Goal: Information Seeking & Learning: Learn about a topic

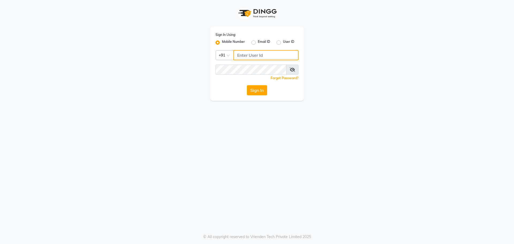
click at [262, 55] on input "Username" at bounding box center [266, 55] width 65 height 10
click at [249, 55] on input "Username" at bounding box center [266, 55] width 65 height 10
type input "8928915704"
click at [293, 70] on icon at bounding box center [292, 69] width 5 height 4
click at [257, 87] on button "Sign In" at bounding box center [257, 90] width 20 height 10
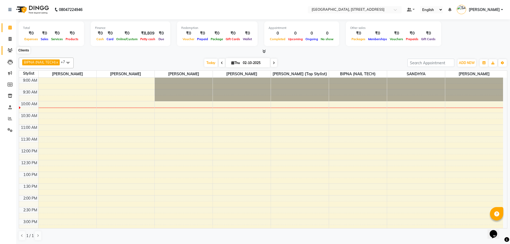
click at [11, 50] on icon at bounding box center [9, 50] width 5 height 4
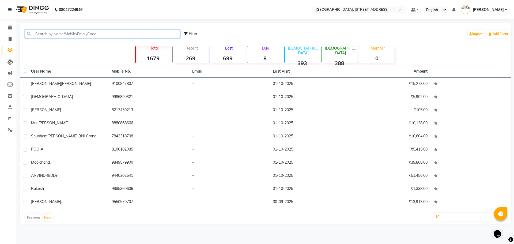
click at [86, 33] on input "text" at bounding box center [102, 34] width 155 height 8
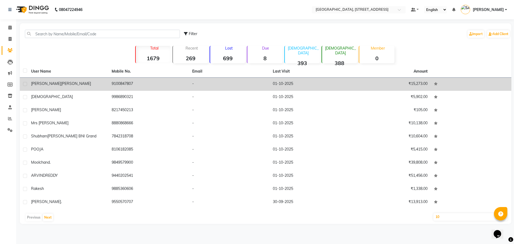
click at [87, 83] on div "MOUNIKA KALAPALA" at bounding box center [68, 84] width 74 height 6
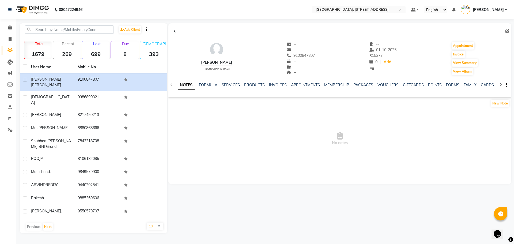
click at [236, 82] on div "SERVICES" at bounding box center [231, 85] width 18 height 6
click at [232, 85] on link "SERVICES" at bounding box center [231, 84] width 18 height 5
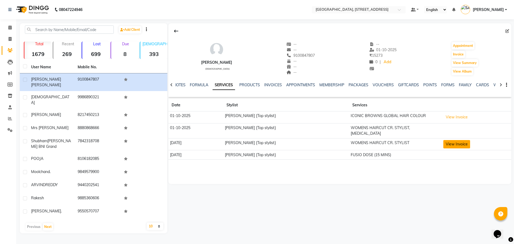
click at [456, 140] on button "View Invoice" at bounding box center [456, 144] width 27 height 8
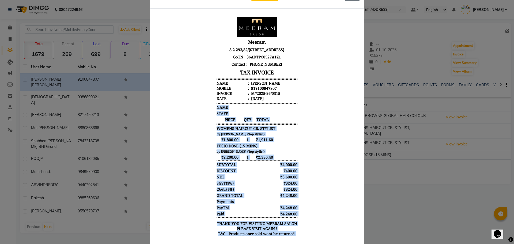
scroll to position [4, 0]
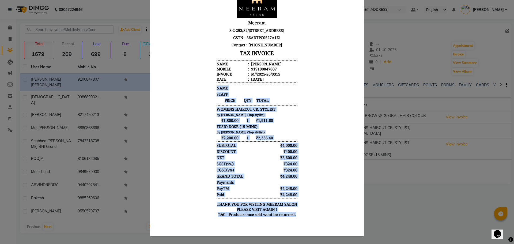
drag, startPoint x: 317, startPoint y: 92, endPoint x: 314, endPoint y: 255, distance: 162.8
click at [314, 224] on html "Meeram 8-2-293/82/A/733/GF Plot No. 733, Mohans Plaza Road Number 36, Jubilee H…" at bounding box center [257, 109] width 205 height 231
click at [336, 154] on body "Meeram 8-2-293/82/A/733/GF Plot No. 733, Mohans Plaza Road Number 36, Jubilee H…" at bounding box center [257, 109] width 201 height 227
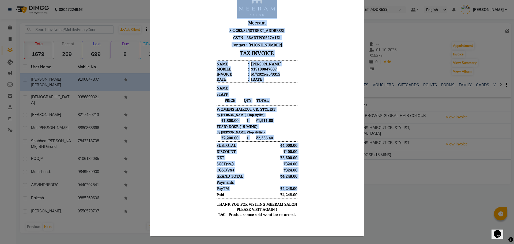
scroll to position [0, 0]
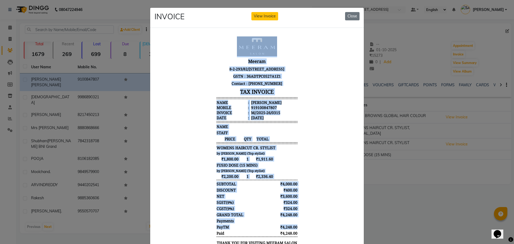
drag, startPoint x: 298, startPoint y: 229, endPoint x: 298, endPoint y: -14, distance: 243.4
click at [298, 32] on html "Meeram 8-2-293/82/A/733/GF Plot No. 733, Mohans Plaza Road Number 36, Jubilee H…" at bounding box center [257, 147] width 205 height 231
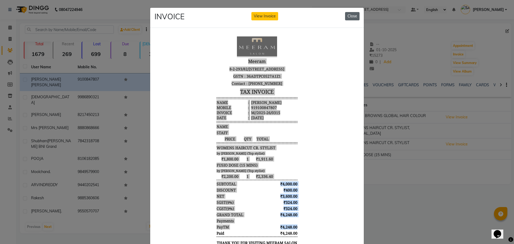
click at [352, 17] on button "Close" at bounding box center [352, 16] width 14 height 8
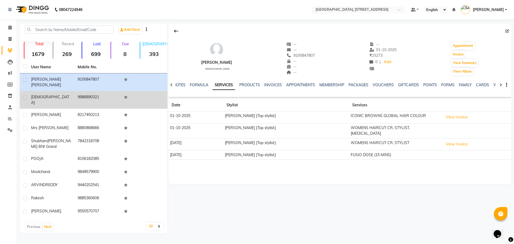
click at [80, 93] on td "9986890321" at bounding box center [97, 100] width 47 height 18
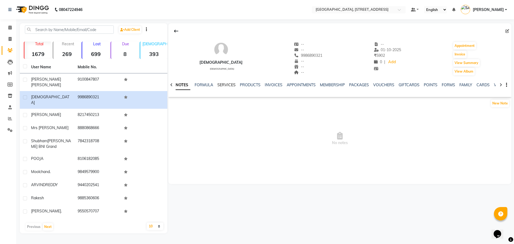
click at [229, 84] on link "SERVICES" at bounding box center [226, 84] width 18 height 5
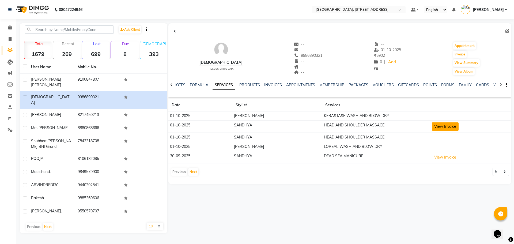
click at [444, 127] on button "View Invoice" at bounding box center [445, 126] width 27 height 8
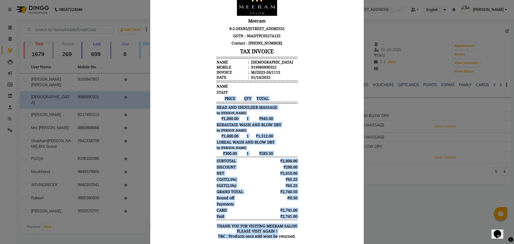
scroll to position [66, 0]
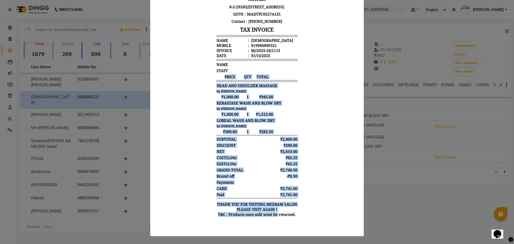
drag, startPoint x: 290, startPoint y: 98, endPoint x: 273, endPoint y: 240, distance: 143.0
click at [273, 224] on html "Meeram 8-2-293/82/A/733/GF Plot No. 733, Mohans Plaza Road Number 36, Jubilee H…" at bounding box center [257, 97] width 205 height 254
click at [329, 127] on body "Meeram 8-2-293/82/A/733/GF Plot No. 733, Mohans Plaza Road Number 36, Jubilee H…" at bounding box center [257, 97] width 201 height 250
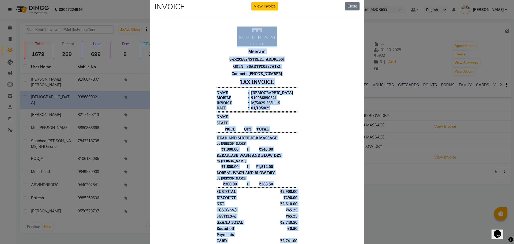
scroll to position [0, 0]
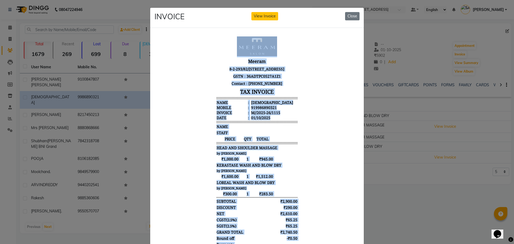
drag, startPoint x: 313, startPoint y: 257, endPoint x: 335, endPoint y: 0, distance: 258.0
click at [335, 32] on html "Meeram 8-2-293/82/A/733/GF Plot No. 733, Mohans Plaza Road Number 36, Jubilee H…" at bounding box center [257, 159] width 205 height 254
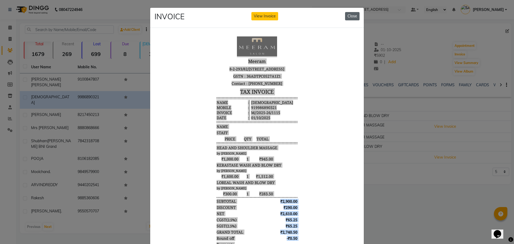
click at [350, 17] on button "Close" at bounding box center [352, 16] width 14 height 8
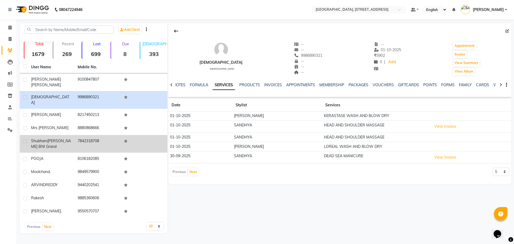
click at [94, 135] on td "7842318708" at bounding box center [97, 144] width 47 height 18
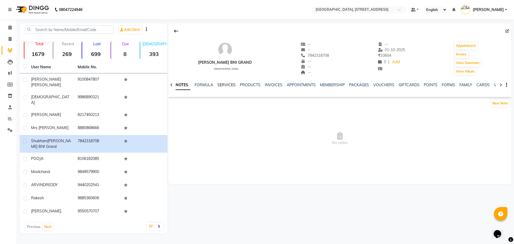
click at [231, 84] on link "SERVICES" at bounding box center [226, 84] width 18 height 5
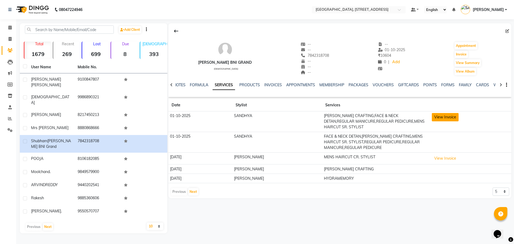
click at [450, 117] on button "View Invoice" at bounding box center [445, 117] width 27 height 8
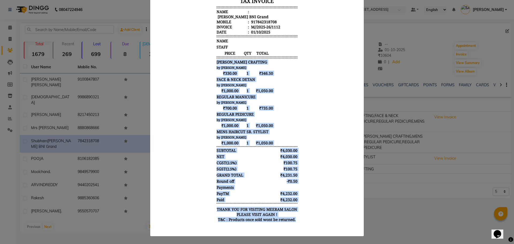
scroll to position [4, 0]
drag, startPoint x: 302, startPoint y: 80, endPoint x: 321, endPoint y: 178, distance: 99.6
click at [303, 224] on body "Meeram 8-2-293/82/A/733/GF Plot No. 733, Mohans Plaza Road Number 36, Jubilee H…" at bounding box center [257, 85] width 201 height 284
click at [348, 111] on body "Meeram 8-2-293/82/A/733/GF Plot No. 733, Mohans Plaza Road Number 36, Jubilee H…" at bounding box center [257, 85] width 201 height 284
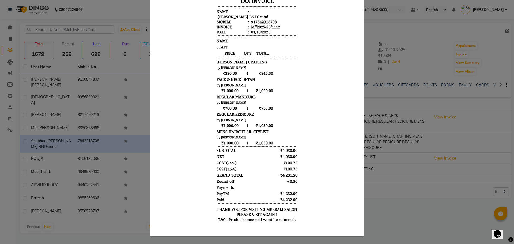
scroll to position [0, 0]
click at [430, 220] on ngb-modal-window "INVOICE View Invoice Close" at bounding box center [257, 122] width 514 height 244
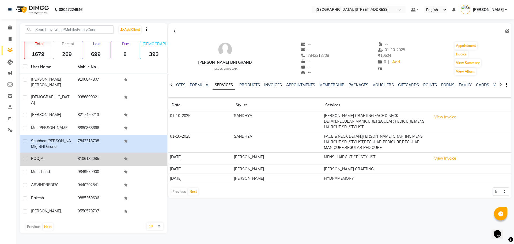
click at [73, 153] on td "POOJA" at bounding box center [51, 159] width 47 height 13
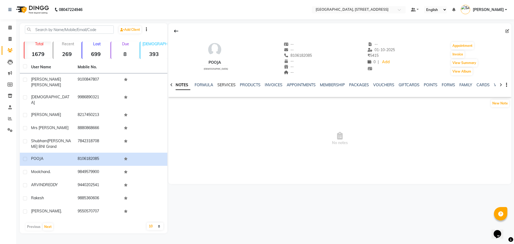
click at [228, 84] on link "SERVICES" at bounding box center [226, 84] width 18 height 5
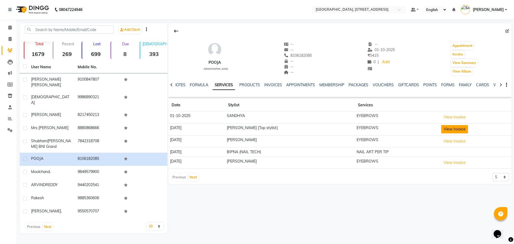
click at [453, 129] on button "View Invoice" at bounding box center [454, 129] width 27 height 8
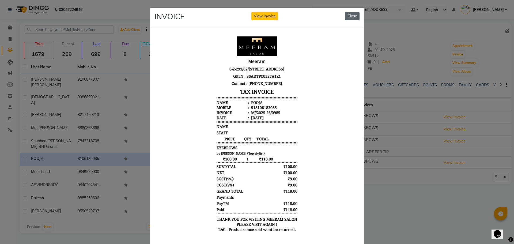
click at [348, 15] on button "Close" at bounding box center [352, 16] width 14 height 8
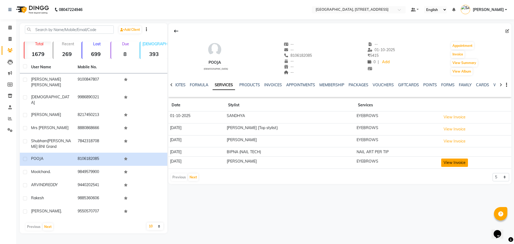
click at [455, 165] on button "View Invoice" at bounding box center [454, 163] width 27 height 8
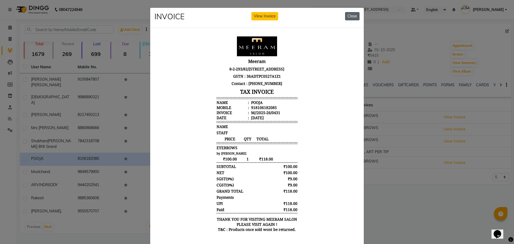
click at [349, 18] on button "Close" at bounding box center [352, 16] width 14 height 8
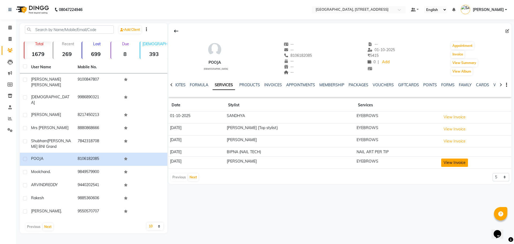
click at [458, 161] on button "View Invoice" at bounding box center [454, 163] width 27 height 8
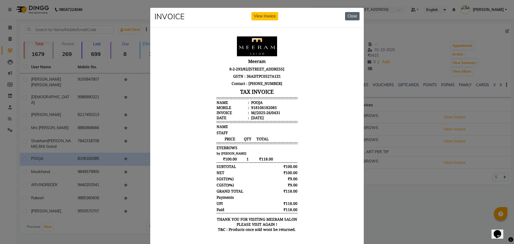
click at [353, 16] on button "Close" at bounding box center [352, 16] width 14 height 8
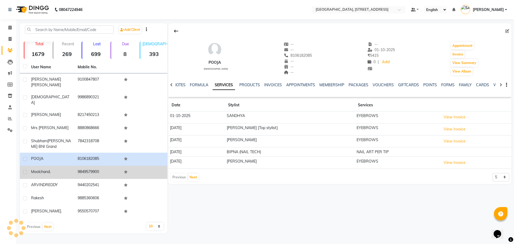
click at [80, 166] on td "9849579900" at bounding box center [97, 172] width 47 height 13
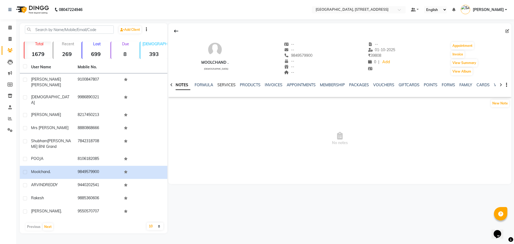
click at [228, 84] on link "SERVICES" at bounding box center [226, 84] width 18 height 5
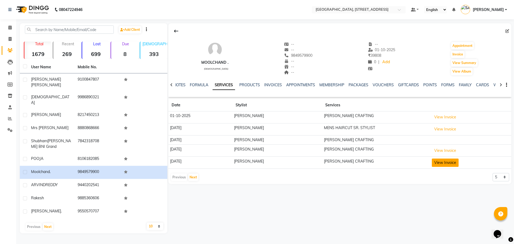
click at [446, 162] on button "View Invoice" at bounding box center [445, 163] width 27 height 8
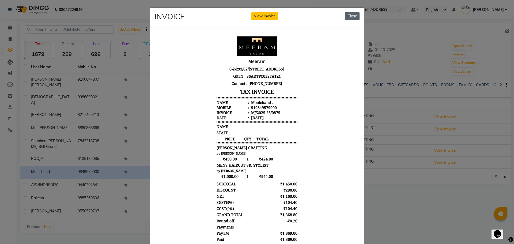
click at [349, 17] on button "Close" at bounding box center [352, 16] width 14 height 8
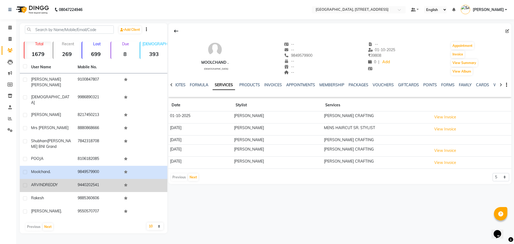
click at [97, 179] on td "9440202541" at bounding box center [97, 185] width 47 height 13
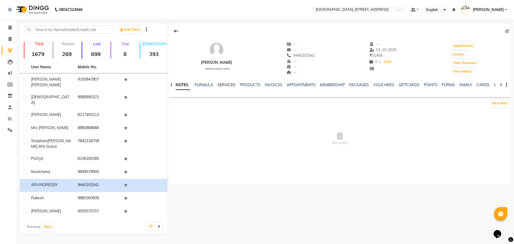
click at [223, 83] on link "SERVICES" at bounding box center [226, 84] width 18 height 5
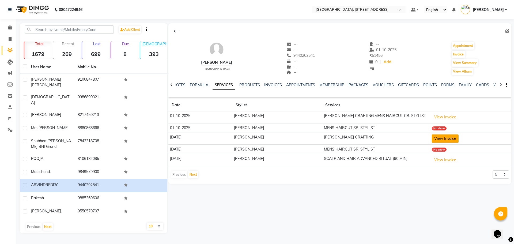
click at [438, 138] on button "View Invoice" at bounding box center [445, 138] width 27 height 8
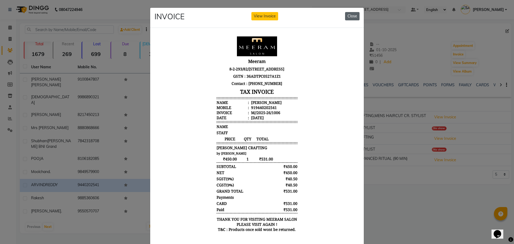
click at [352, 14] on button "Close" at bounding box center [352, 16] width 14 height 8
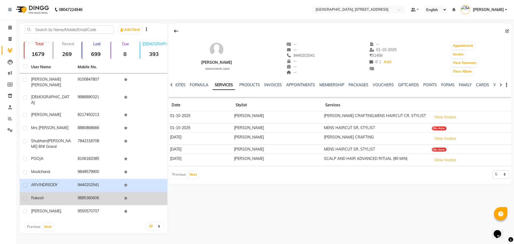
click at [75, 192] on td "9885360606" at bounding box center [97, 198] width 47 height 13
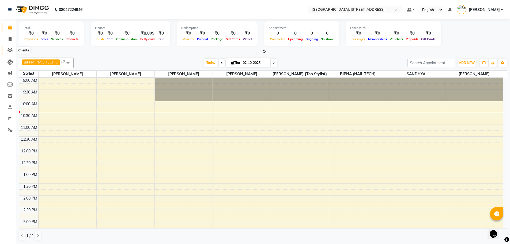
click at [12, 50] on icon at bounding box center [9, 50] width 5 height 4
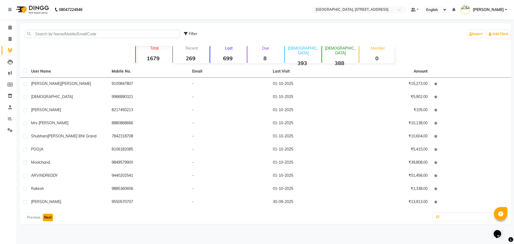
click at [49, 221] on button "Next" at bounding box center [48, 217] width 10 height 7
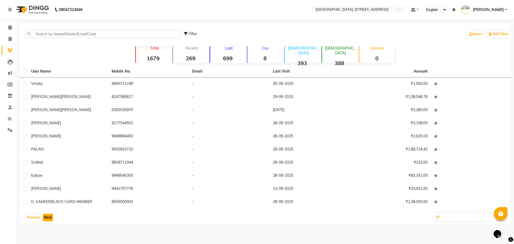
click at [48, 218] on button "Next" at bounding box center [48, 217] width 10 height 7
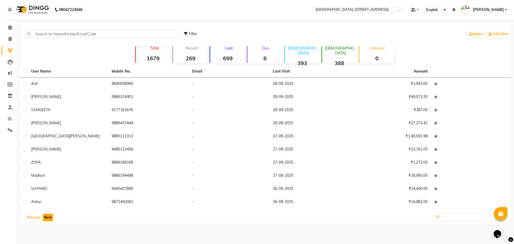
click at [48, 218] on button "Next" at bounding box center [48, 217] width 10 height 7
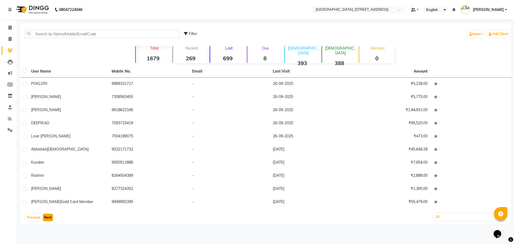
click at [48, 218] on button "Next" at bounding box center [48, 217] width 10 height 7
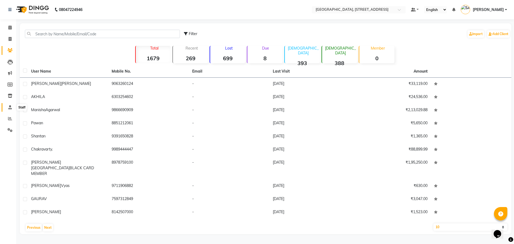
click at [10, 108] on icon at bounding box center [9, 107] width 3 height 4
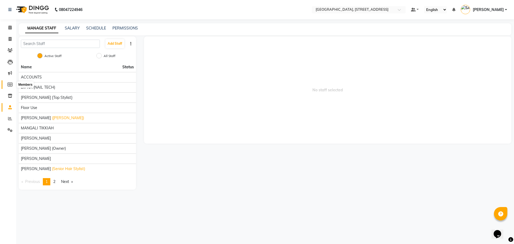
click at [11, 86] on icon at bounding box center [9, 84] width 5 height 4
select select
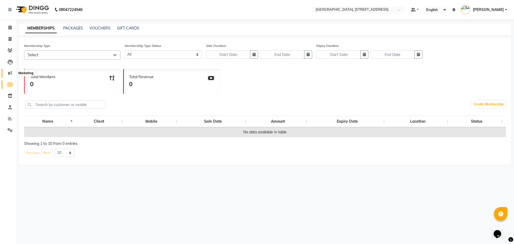
click at [13, 72] on span at bounding box center [9, 73] width 9 height 6
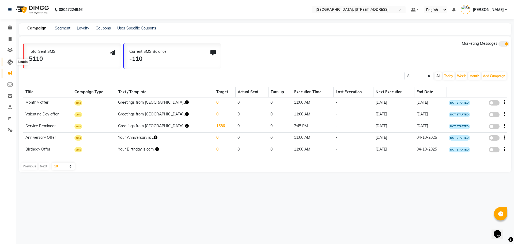
click at [12, 62] on icon at bounding box center [9, 61] width 5 height 5
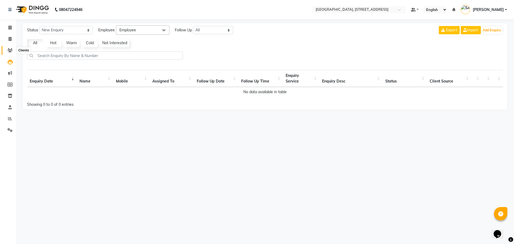
click at [10, 49] on icon at bounding box center [9, 50] width 5 height 4
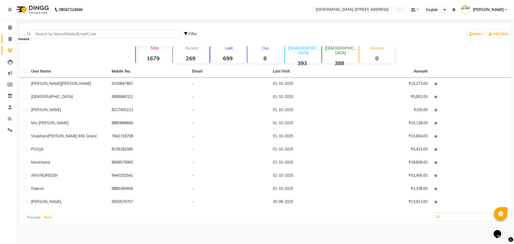
click at [11, 40] on icon at bounding box center [10, 39] width 3 height 4
select select "service"
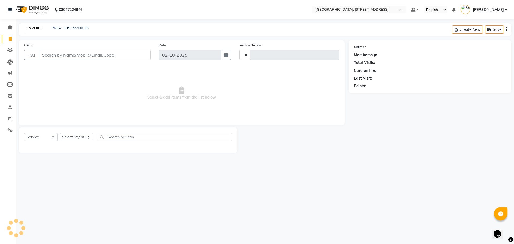
type input "1117"
select select "8062"
click at [11, 26] on icon at bounding box center [9, 27] width 3 height 4
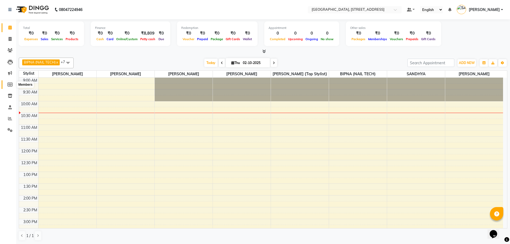
click at [10, 83] on icon at bounding box center [9, 84] width 5 height 4
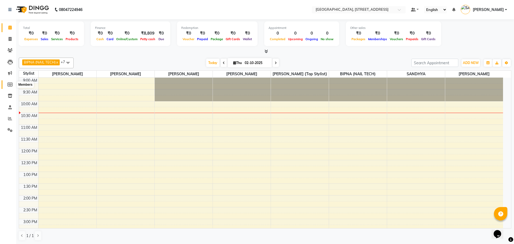
select select
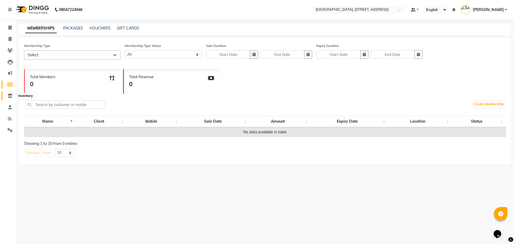
click at [10, 94] on icon at bounding box center [10, 96] width 5 height 4
select select
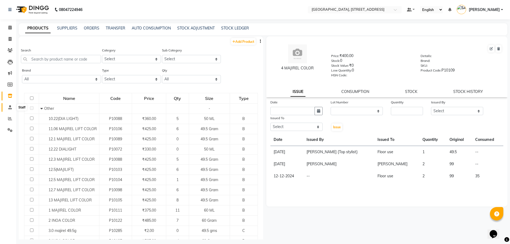
click at [10, 106] on icon at bounding box center [9, 107] width 3 height 4
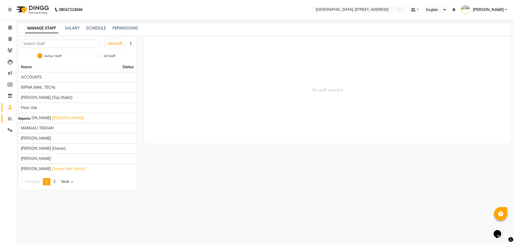
click at [9, 116] on icon at bounding box center [10, 118] width 4 height 4
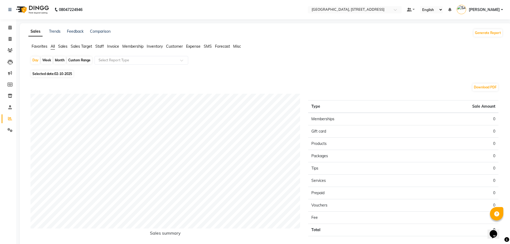
click at [193, 46] on span "Expense" at bounding box center [193, 46] width 14 height 5
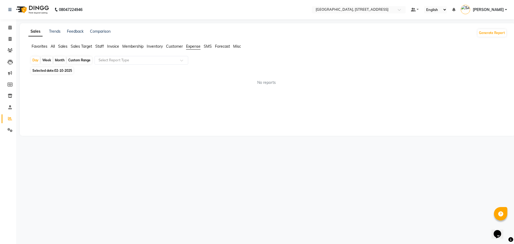
click at [63, 70] on span "02-10-2025" at bounding box center [63, 71] width 18 height 4
select select "10"
select select "2025"
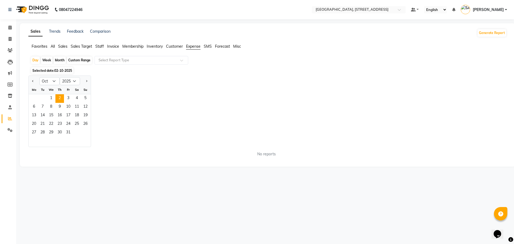
click at [62, 60] on div "Month" at bounding box center [60, 60] width 12 height 7
select select "10"
select select "2025"
click at [54, 81] on select "Jan Feb Mar Apr May Jun [DATE] Aug Sep Oct Nov Dec" at bounding box center [49, 81] width 20 height 8
select select "9"
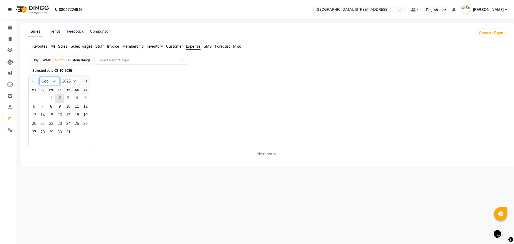
click at [39, 77] on select "Jan Feb Mar Apr May Jun [DATE] Aug Sep Oct Nov Dec" at bounding box center [49, 81] width 20 height 8
drag, startPoint x: 34, startPoint y: 98, endPoint x: 114, endPoint y: 136, distance: 88.6
click at [78, 132] on ngb-datepicker-month "Mo Tu We Th Fr Sa Su 1 2 3 4 5 6 7 8 9 10 11 12 13 14 15 16 17 18 19 20 21 22 2…" at bounding box center [60, 115] width 62 height 61
click at [143, 93] on div "Jan Feb Mar Apr May Jun Jul Aug Sep Oct Nov Dec 2015 2016 2017 2018 2019 2020 2…" at bounding box center [267, 111] width 479 height 71
click at [265, 119] on div "Jan Feb Mar Apr May Jun Jul Aug Sep Oct Nov Dec 2015 2016 2017 2018 2019 2020 2…" at bounding box center [267, 111] width 479 height 71
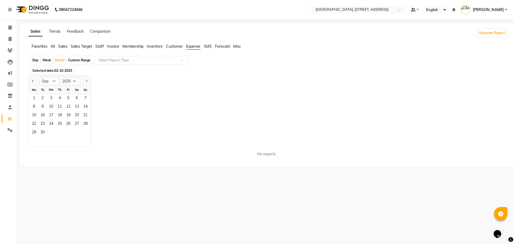
click at [64, 47] on span "Sales" at bounding box center [62, 46] width 9 height 5
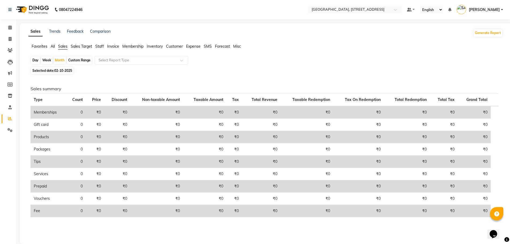
click at [194, 46] on span "Expense" at bounding box center [193, 46] width 14 height 5
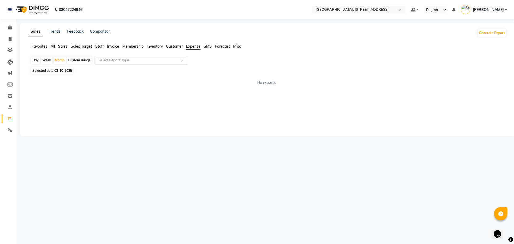
click at [53, 46] on span "All" at bounding box center [53, 46] width 4 height 5
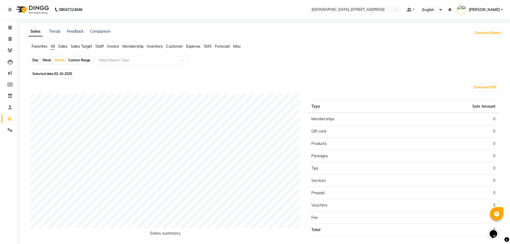
click at [65, 45] on span "Sales" at bounding box center [62, 46] width 9 height 5
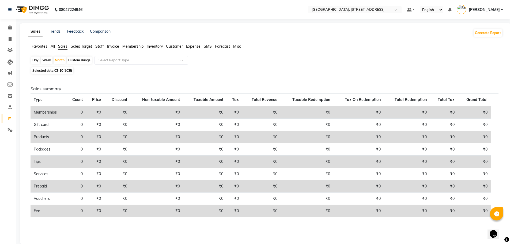
click at [77, 46] on span "Sales Target" at bounding box center [81, 46] width 21 height 5
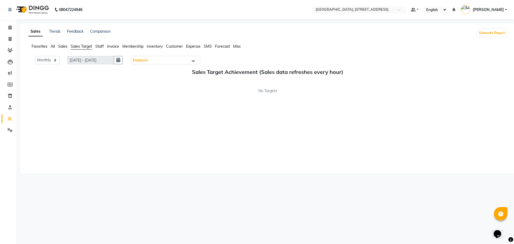
click at [194, 46] on span "Expense" at bounding box center [193, 46] width 14 height 5
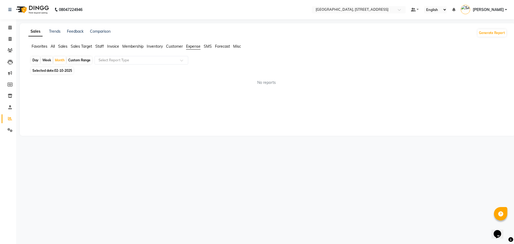
click at [52, 47] on span "All" at bounding box center [53, 46] width 4 height 5
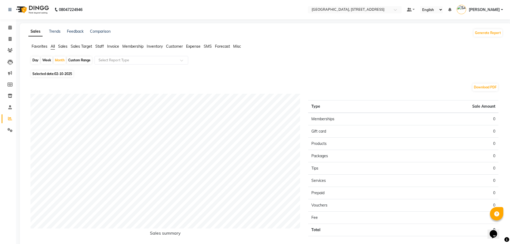
click at [40, 44] on span "Favorites" at bounding box center [40, 46] width 16 height 5
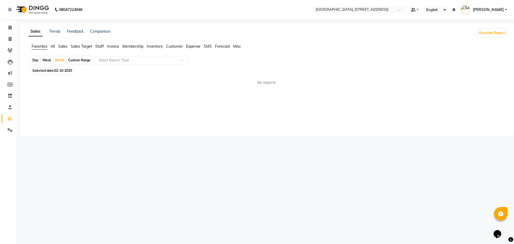
click at [55, 45] on span "All" at bounding box center [53, 46] width 4 height 5
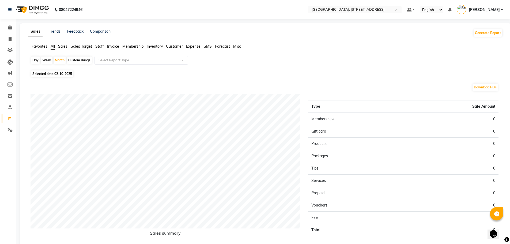
click at [63, 45] on span "Sales" at bounding box center [62, 46] width 9 height 5
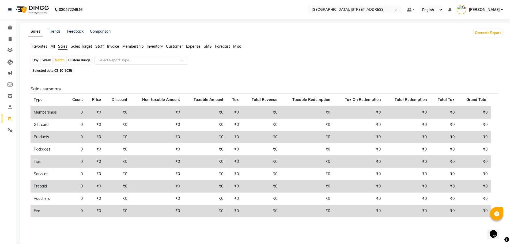
click at [75, 59] on div "Custom Range" at bounding box center [79, 60] width 25 height 7
select select "10"
select select "2025"
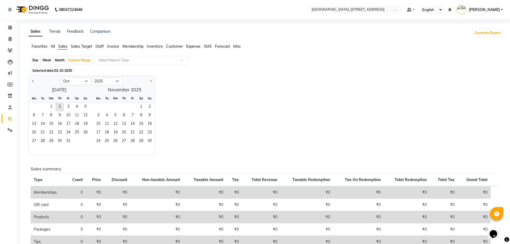
click at [102, 47] on span "Staff" at bounding box center [99, 46] width 9 height 5
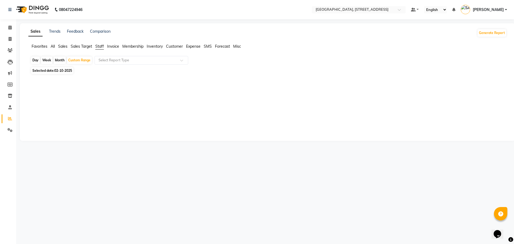
click at [115, 46] on span "Invoice" at bounding box center [113, 46] width 12 height 5
click at [132, 46] on span "Membership" at bounding box center [132, 46] width 21 height 5
click at [176, 45] on span "Customer" at bounding box center [174, 46] width 17 height 5
click at [193, 47] on span "Expense" at bounding box center [193, 46] width 14 height 5
click at [223, 46] on span "Forecast" at bounding box center [222, 46] width 15 height 5
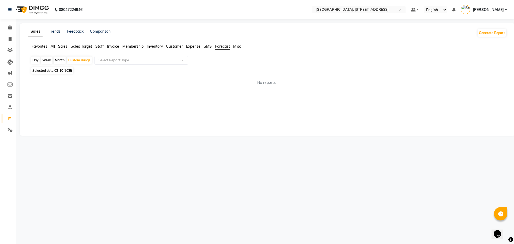
click at [239, 46] on span "Misc" at bounding box center [237, 46] width 8 height 5
click at [158, 46] on span "Inventory" at bounding box center [155, 46] width 16 height 5
click at [141, 46] on span "Membership" at bounding box center [132, 46] width 21 height 5
click at [113, 47] on span "Invoice" at bounding box center [113, 46] width 12 height 5
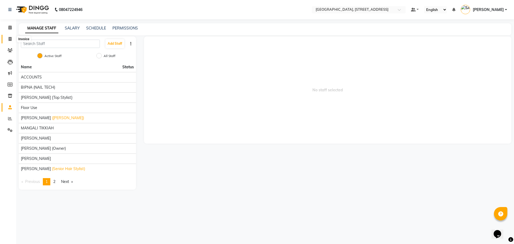
click at [10, 37] on icon at bounding box center [10, 39] width 3 height 4
select select "service"
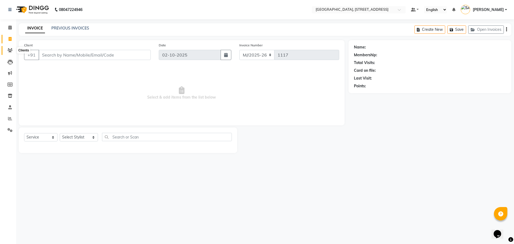
click at [10, 48] on icon at bounding box center [9, 50] width 5 height 4
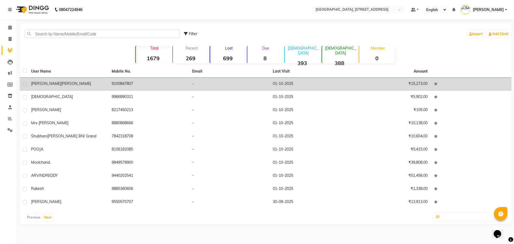
click at [48, 88] on td "MOUNIKA KALAPALA" at bounding box center [68, 84] width 81 height 13
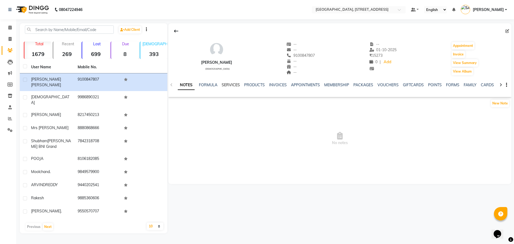
click at [234, 86] on link "SERVICES" at bounding box center [231, 84] width 18 height 5
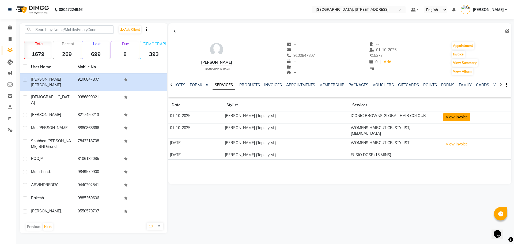
click at [455, 116] on button "View Invoice" at bounding box center [456, 117] width 27 height 8
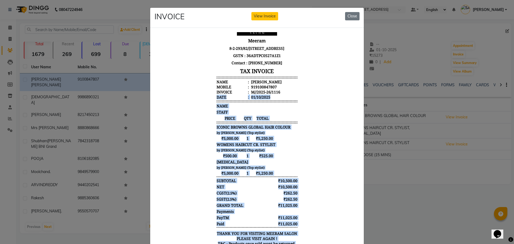
scroll to position [27, 0]
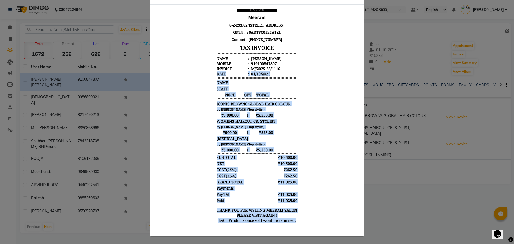
drag, startPoint x: 327, startPoint y: 130, endPoint x: 307, endPoint y: 260, distance: 131.6
click at [307, 230] on html "Meeram 8-2-293/82/A/733/GF Plot No. 733, Mohans Plaza Road Number 36, Jubilee H…" at bounding box center [257, 109] width 205 height 242
click at [337, 66] on body "Meeram 8-2-293/82/A/733/GF Plot No. 733, Mohans Plaza Road Number 36, Jubilee H…" at bounding box center [257, 109] width 201 height 238
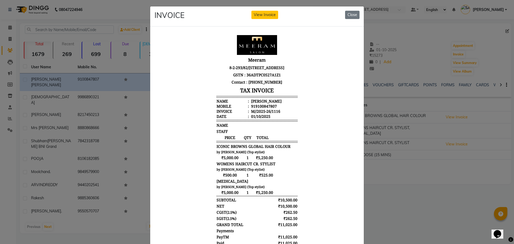
scroll to position [0, 0]
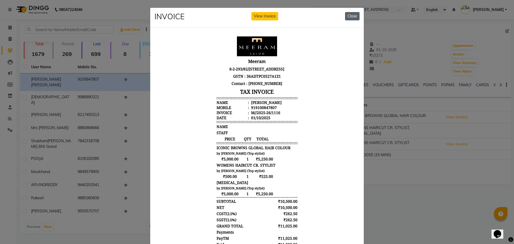
click at [349, 16] on button "Close" at bounding box center [352, 16] width 14 height 8
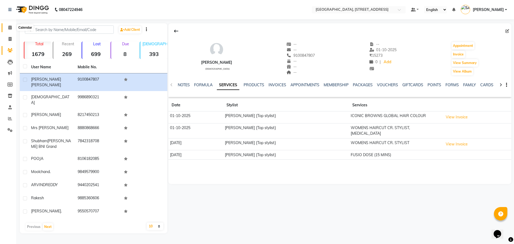
click at [9, 27] on icon at bounding box center [9, 27] width 3 height 4
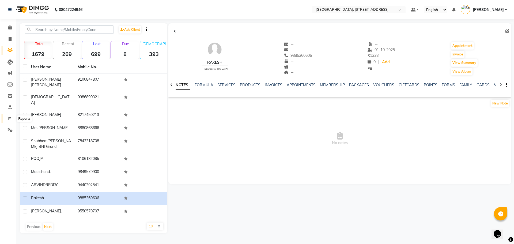
click at [9, 118] on icon at bounding box center [10, 118] width 4 height 4
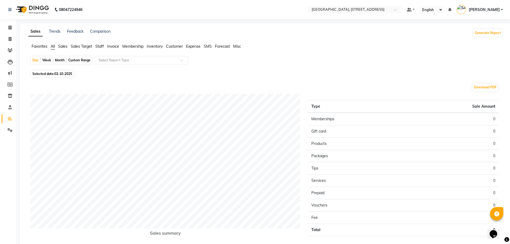
click at [178, 47] on span "Customer" at bounding box center [174, 46] width 17 height 5
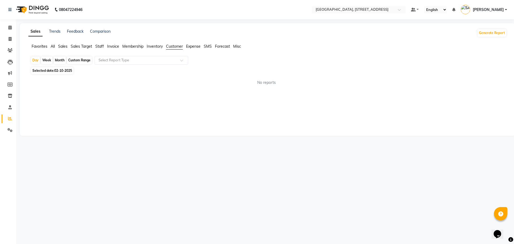
click at [192, 47] on span "Expense" at bounding box center [193, 46] width 14 height 5
click at [212, 47] on span "SMS" at bounding box center [208, 46] width 8 height 5
click at [193, 47] on span "Expense" at bounding box center [193, 46] width 14 height 5
click at [181, 61] on span at bounding box center [183, 61] width 7 height 5
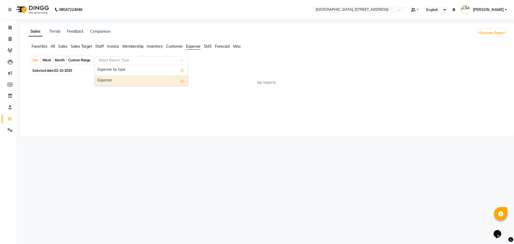
click at [143, 79] on div "Expense" at bounding box center [141, 80] width 93 height 11
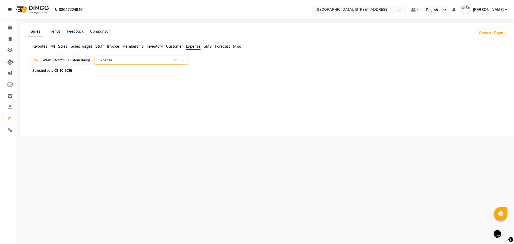
click at [121, 59] on input "text" at bounding box center [135, 60] width 77 height 5
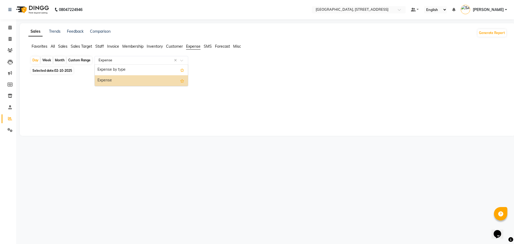
click at [125, 78] on div "Expense" at bounding box center [141, 80] width 93 height 11
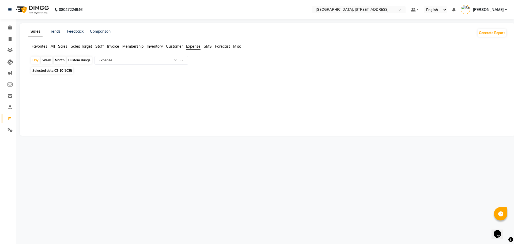
click at [61, 60] on div "Month" at bounding box center [60, 60] width 12 height 7
select select "10"
select select "2025"
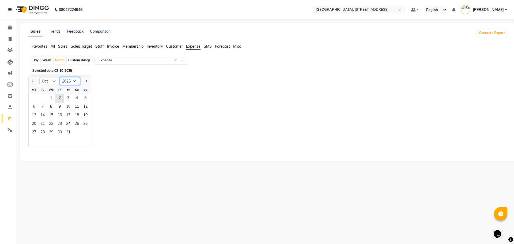
click at [75, 81] on select "2015 2016 2017 2018 2019 2020 2021 2022 2023 2024 2025 2026 2027 2028 2029 2030…" at bounding box center [70, 81] width 20 height 8
click at [137, 187] on div "08047224946 Select Location × Meeram, [GEOGRAPHIC_DATA] Number 36, [GEOGRAPHIC_…" at bounding box center [257, 122] width 514 height 244
click at [84, 48] on span "Sales Target" at bounding box center [81, 46] width 21 height 5
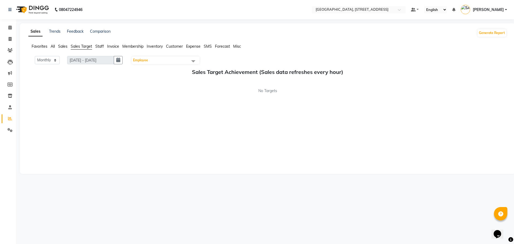
click at [63, 47] on span "Sales" at bounding box center [62, 46] width 9 height 5
select select "10"
select select "2025"
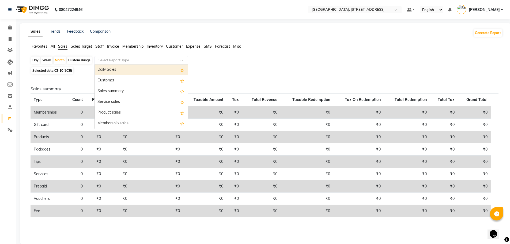
click at [182, 60] on span at bounding box center [183, 61] width 7 height 5
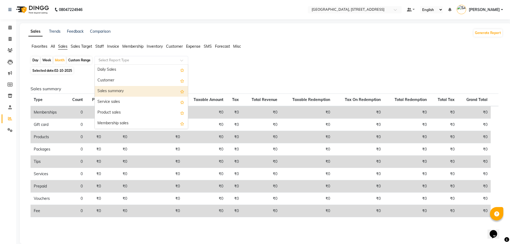
click at [172, 86] on div "Sales summary" at bounding box center [141, 91] width 93 height 11
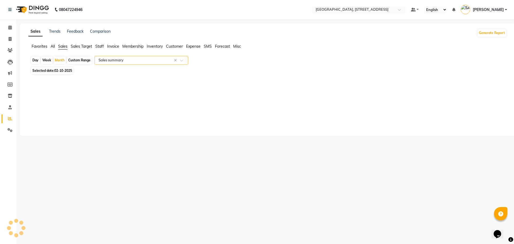
select select "filtered_report"
select select "pdf"
click at [131, 61] on input "text" at bounding box center [135, 60] width 77 height 5
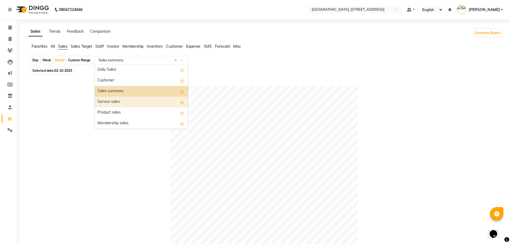
click at [129, 98] on div "Service sales" at bounding box center [141, 102] width 93 height 11
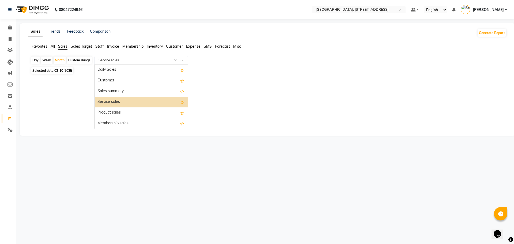
click at [118, 58] on input "text" at bounding box center [135, 60] width 77 height 5
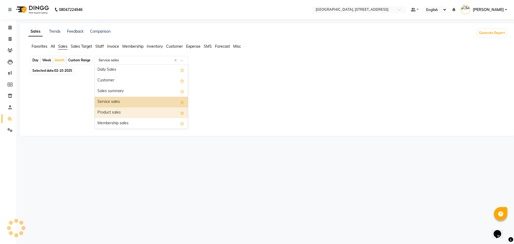
click at [127, 112] on div "Product sales" at bounding box center [141, 112] width 93 height 11
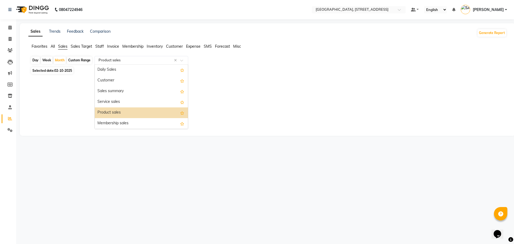
click at [98, 58] on input "text" at bounding box center [135, 60] width 77 height 5
click at [143, 120] on div "Membership sales" at bounding box center [141, 123] width 93 height 11
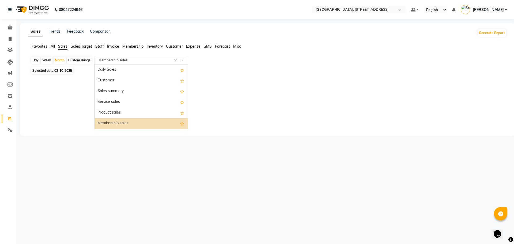
click at [137, 57] on div "Select Report Type × Membership sales ×" at bounding box center [142, 60] width 94 height 9
click at [133, 69] on div "Daily Sales" at bounding box center [141, 70] width 93 height 11
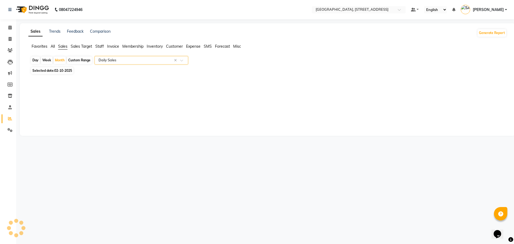
select select "filtered_report"
select select "pdf"
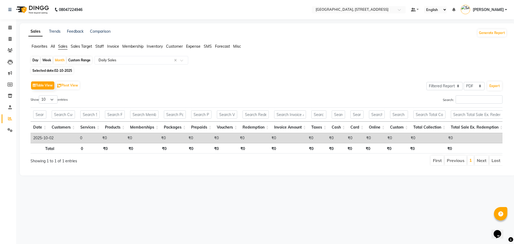
click at [481, 165] on li "Next" at bounding box center [482, 161] width 14 height 10
click at [59, 60] on div "Month" at bounding box center [60, 60] width 12 height 7
select select "10"
select select "2025"
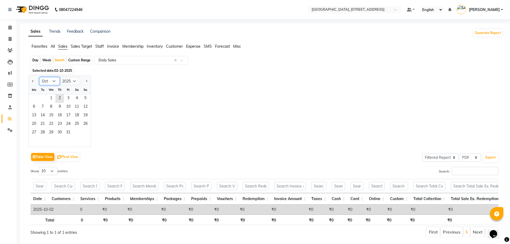
click at [55, 81] on select "Jan Feb Mar Apr May Jun [DATE] Aug Sep Oct Nov Dec" at bounding box center [49, 81] width 20 height 8
select select "9"
click at [39, 77] on select "Jan Feb Mar Apr May Jun [DATE] Aug Sep Oct Nov Dec" at bounding box center [49, 81] width 20 height 8
click at [43, 154] on button "Table View" at bounding box center [42, 157] width 23 height 8
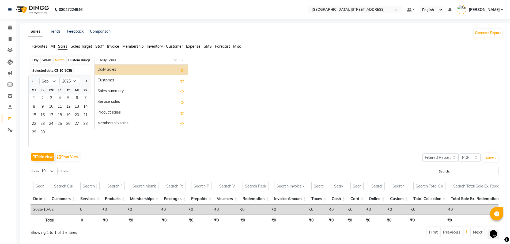
click at [141, 57] on div "Select Report Type × Daily Sales ×" at bounding box center [142, 60] width 94 height 9
click at [123, 104] on div "Service sales" at bounding box center [141, 102] width 93 height 11
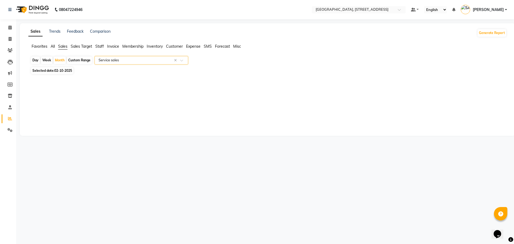
click at [125, 61] on input "text" at bounding box center [135, 60] width 77 height 5
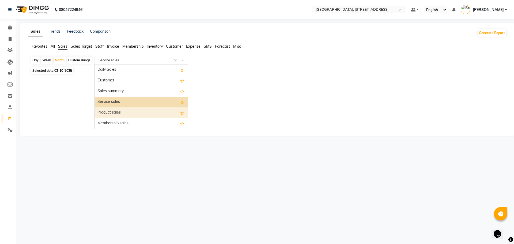
click at [122, 112] on div "Product sales" at bounding box center [141, 112] width 93 height 11
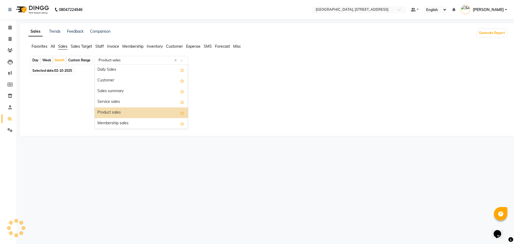
click at [133, 59] on input "text" at bounding box center [135, 60] width 77 height 5
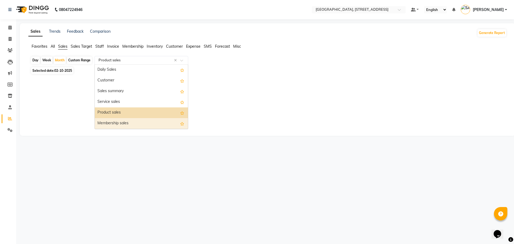
click at [139, 124] on div "Membership sales" at bounding box center [141, 123] width 93 height 11
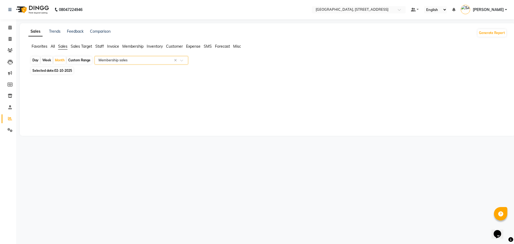
click at [145, 57] on div "Select Report Type × Membership sales ×" at bounding box center [142, 60] width 94 height 9
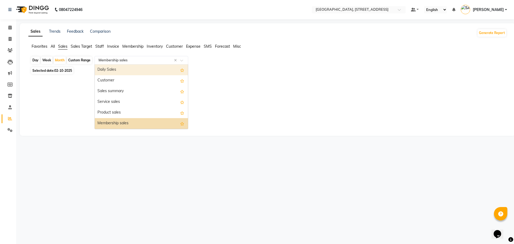
click at [145, 67] on div "Daily Sales" at bounding box center [141, 70] width 93 height 11
select select "filtered_report"
select select "pdf"
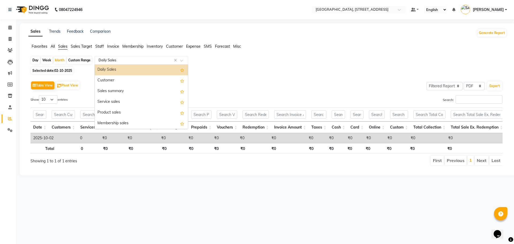
click at [142, 62] on input "text" at bounding box center [135, 60] width 77 height 5
click at [140, 77] on div "Customer" at bounding box center [141, 80] width 93 height 11
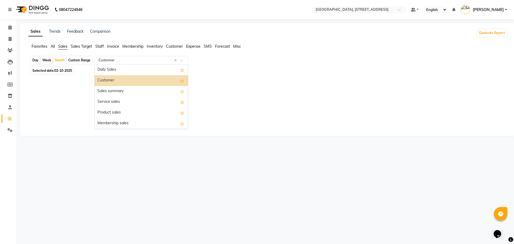
click at [141, 61] on input "text" at bounding box center [135, 60] width 77 height 5
click at [128, 100] on div "Service sales" at bounding box center [141, 102] width 93 height 11
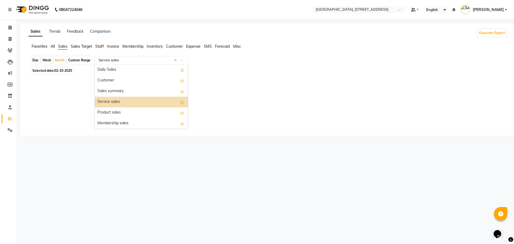
click at [128, 61] on input "text" at bounding box center [135, 60] width 77 height 5
click at [127, 109] on div "Product sales" at bounding box center [141, 112] width 93 height 11
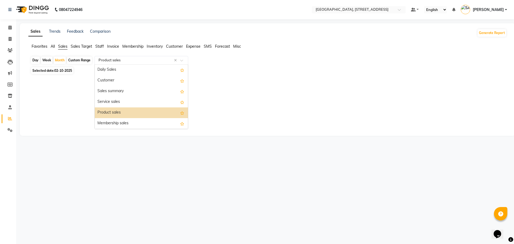
click at [126, 61] on input "text" at bounding box center [135, 60] width 77 height 5
click at [115, 121] on div "Membership sales" at bounding box center [141, 123] width 93 height 11
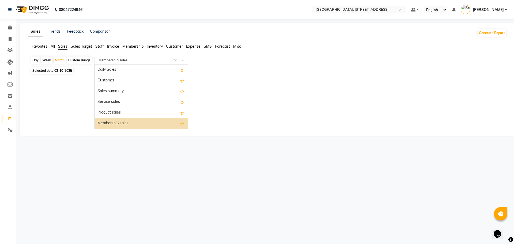
click at [142, 61] on input "text" at bounding box center [135, 60] width 77 height 5
click at [138, 67] on div "Daily Sales" at bounding box center [141, 70] width 93 height 11
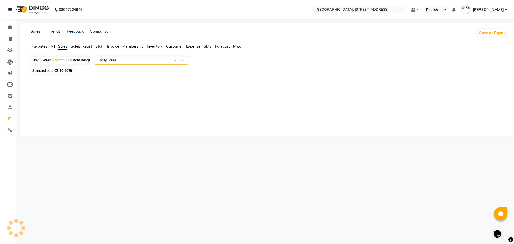
select select "filtered_report"
select select "pdf"
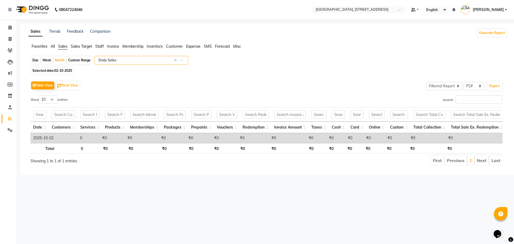
click at [78, 46] on span "Sales Target" at bounding box center [81, 46] width 21 height 5
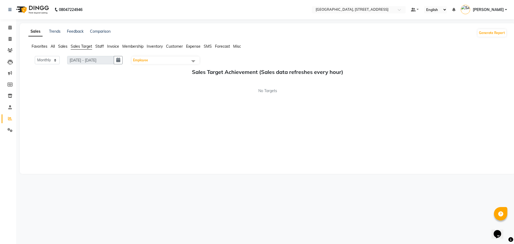
click at [98, 45] on span "Staff" at bounding box center [99, 46] width 9 height 5
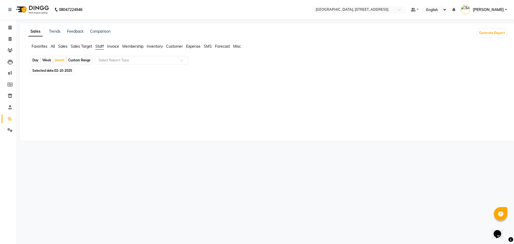
click at [112, 47] on span "Invoice" at bounding box center [113, 46] width 12 height 5
click at [135, 46] on span "Membership" at bounding box center [132, 46] width 21 height 5
click at [157, 45] on span "Inventory" at bounding box center [155, 46] width 16 height 5
click at [194, 46] on span "Expense" at bounding box center [193, 46] width 14 height 5
click at [215, 47] on ul "Favorites All Sales Sales Target Staff Invoice Membership Inventory Customer Ex…" at bounding box center [267, 47] width 479 height 6
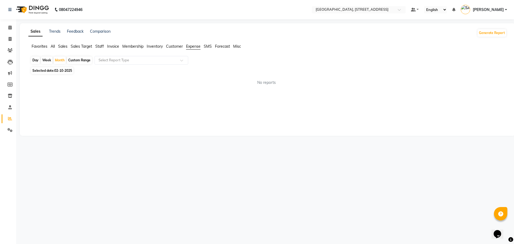
click at [221, 47] on span "Forecast" at bounding box center [222, 46] width 15 height 5
click at [10, 28] on icon at bounding box center [9, 27] width 3 height 4
